Goal: Find specific page/section: Find specific page/section

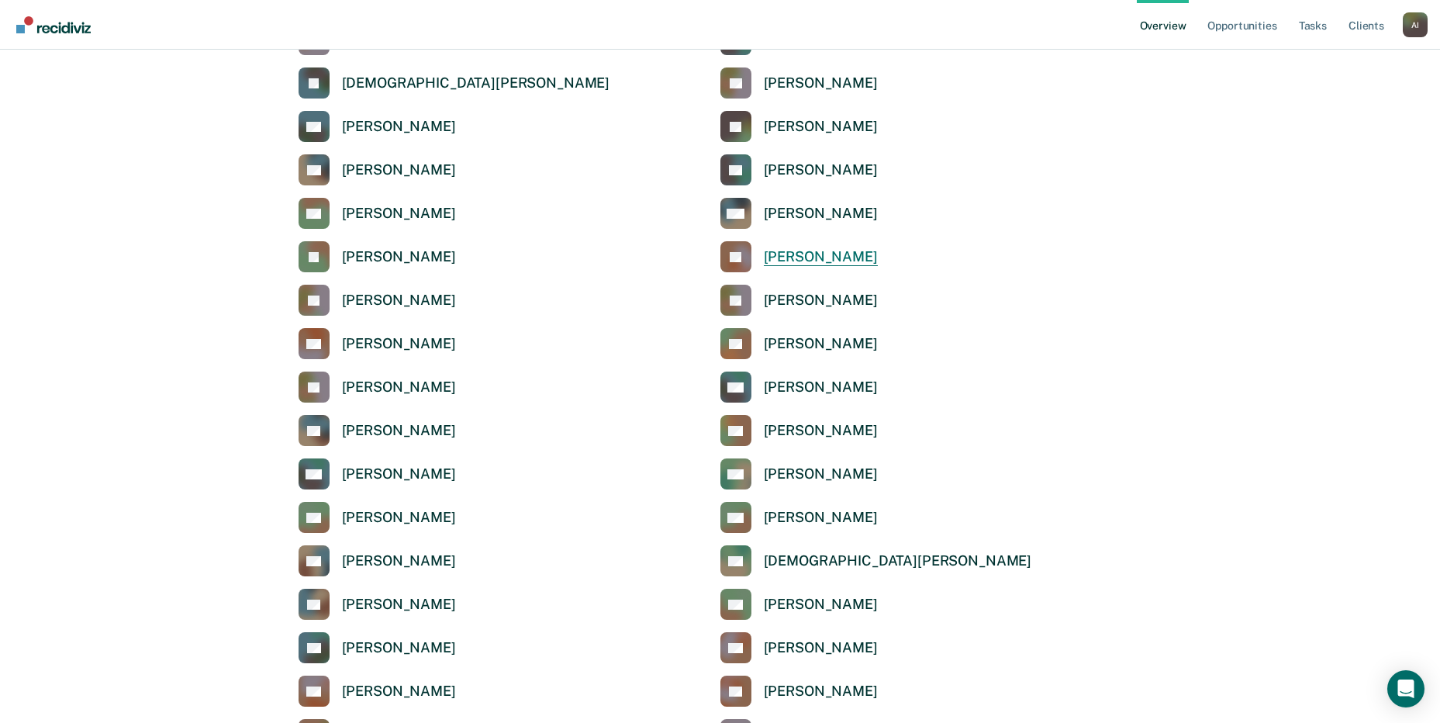
scroll to position [1396, 0]
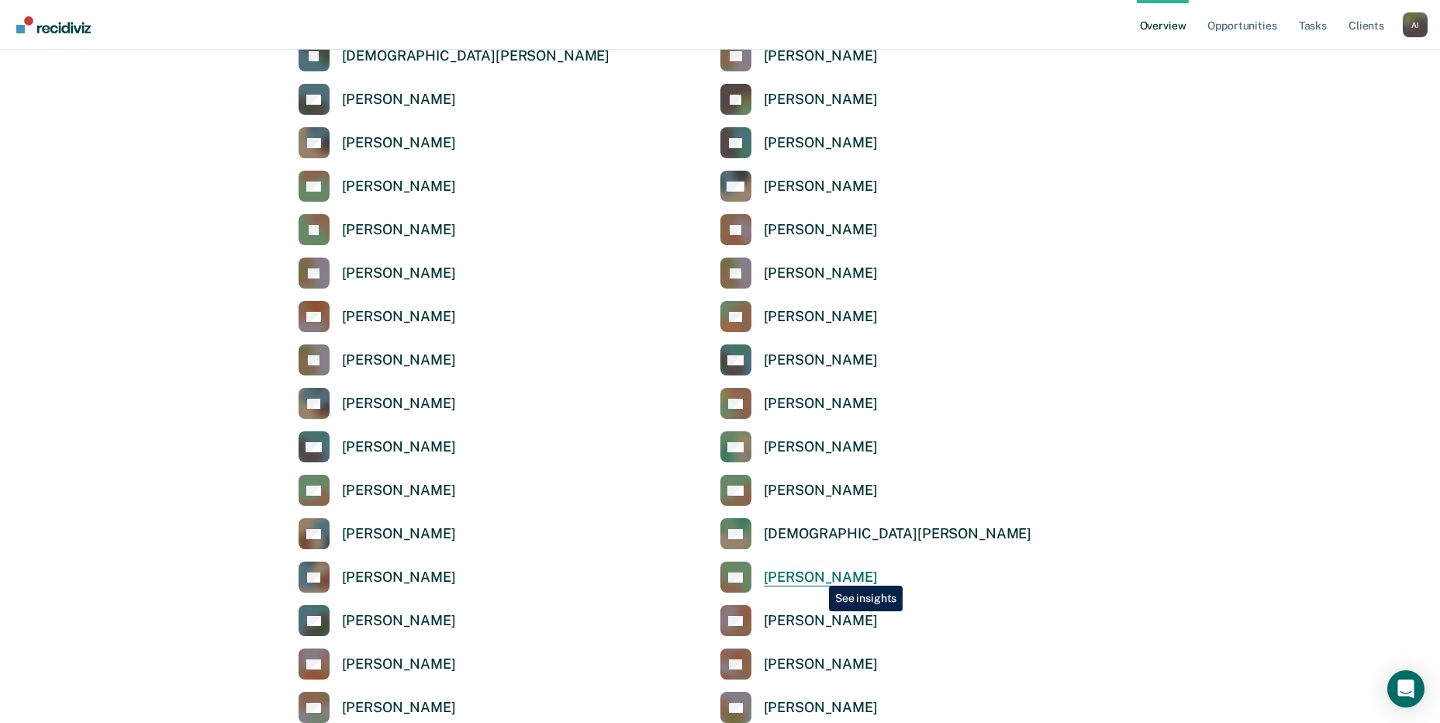
click at [817, 574] on div "[PERSON_NAME]" at bounding box center [821, 577] width 114 height 18
